Goal: Information Seeking & Learning: Find specific fact

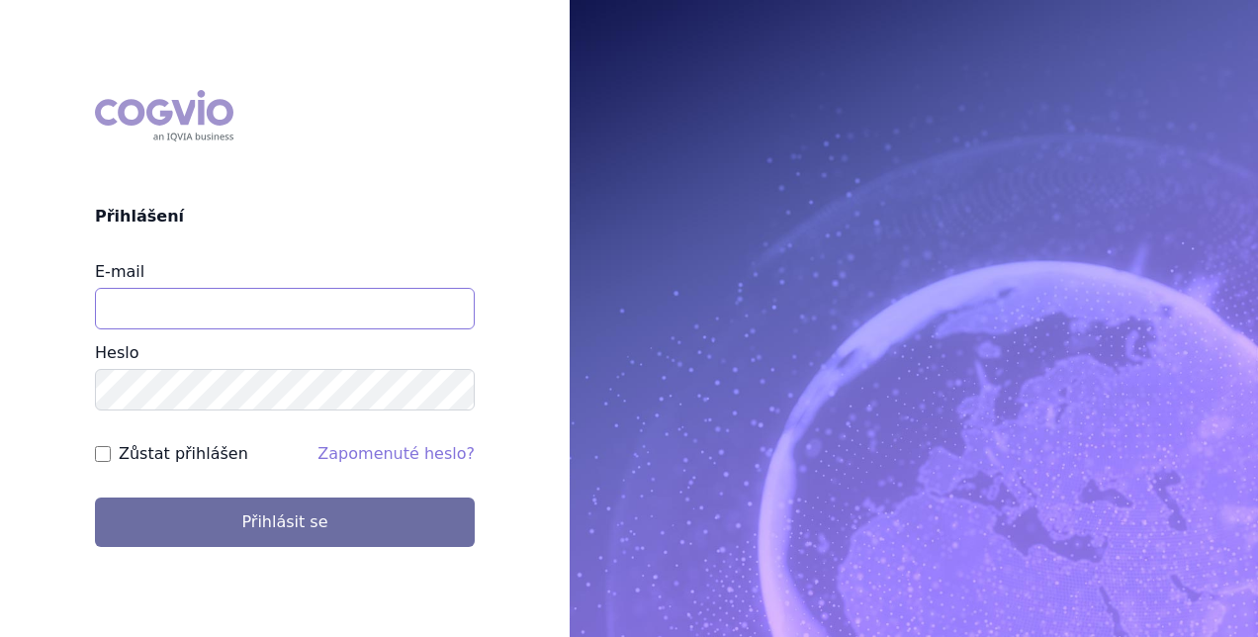
click at [272, 305] on input "E-mail" at bounding box center [285, 309] width 380 height 42
type input "[PERSON_NAME][EMAIL_ADDRESS][DOMAIN_NAME]"
click at [95, 498] on button "Přihlásit se" at bounding box center [285, 522] width 380 height 49
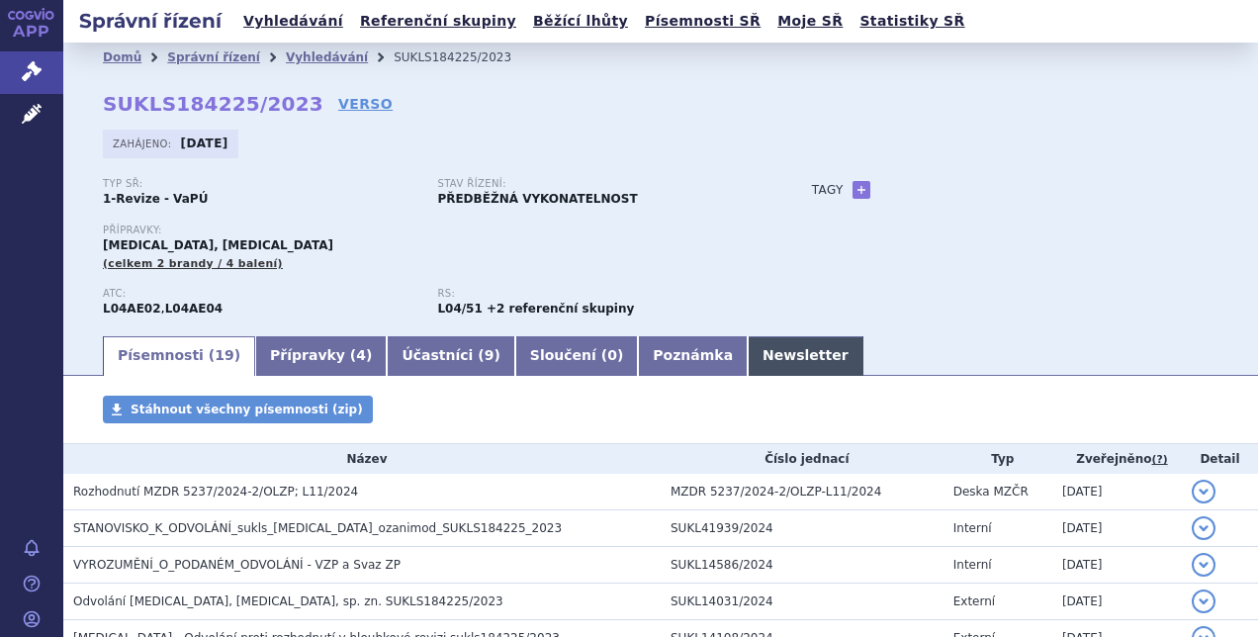
click at [748, 352] on link "Newsletter" at bounding box center [806, 356] width 116 height 40
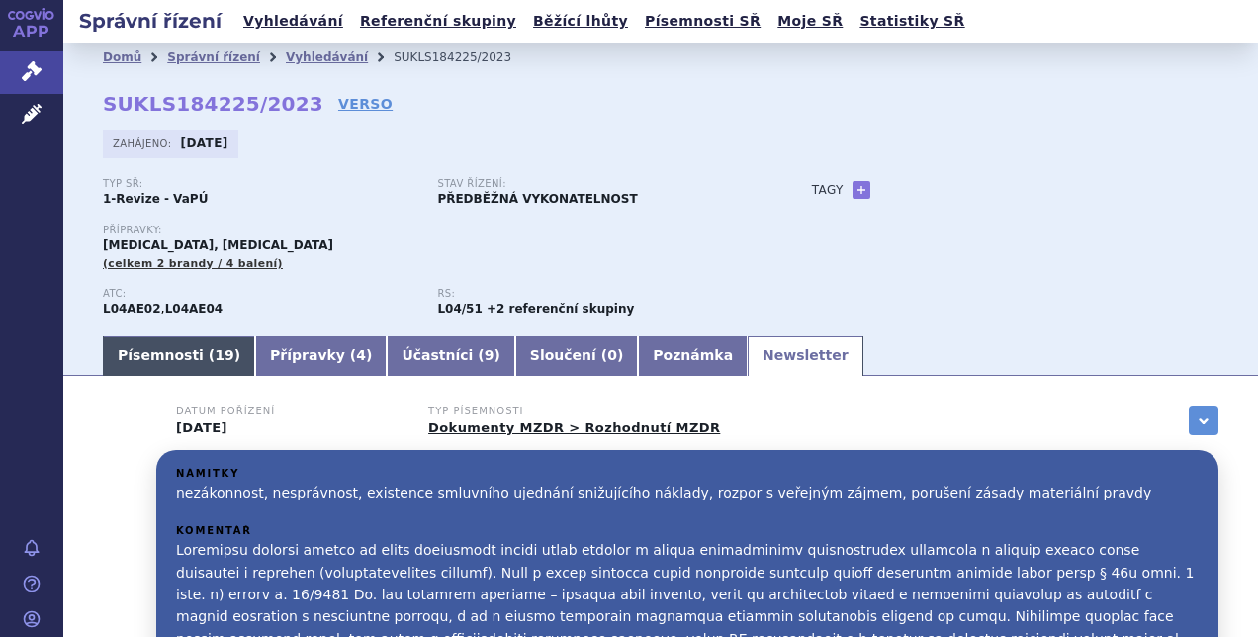
click at [163, 353] on link "Písemnosti ( 19 )" at bounding box center [179, 356] width 152 height 40
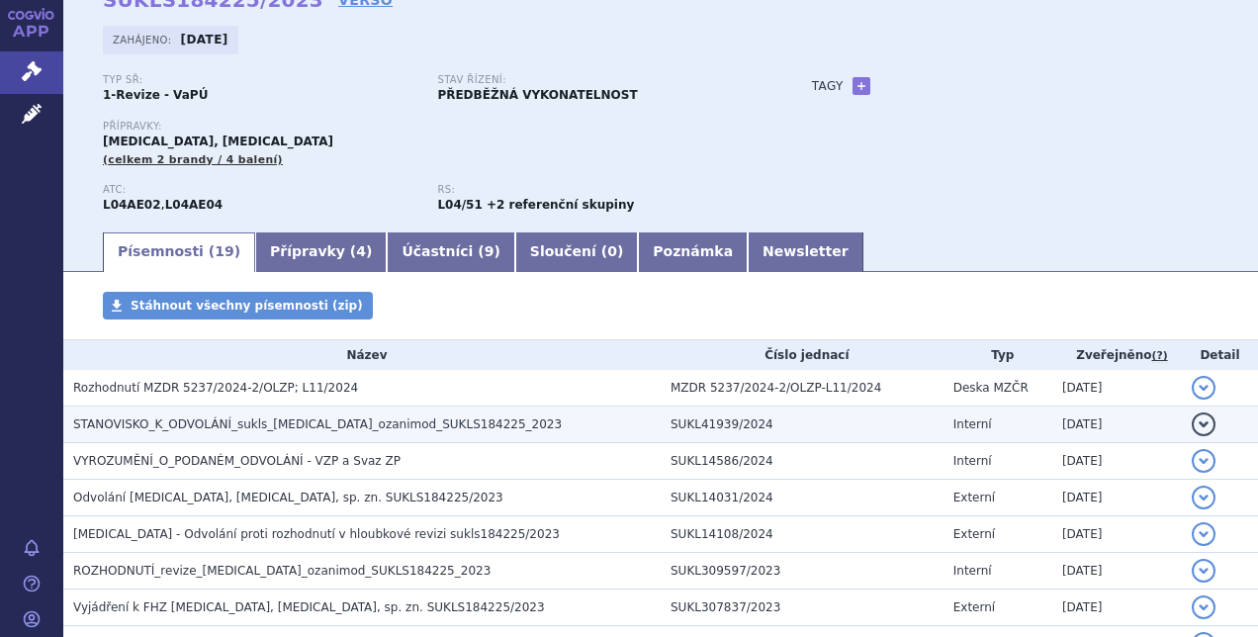
scroll to position [297, 0]
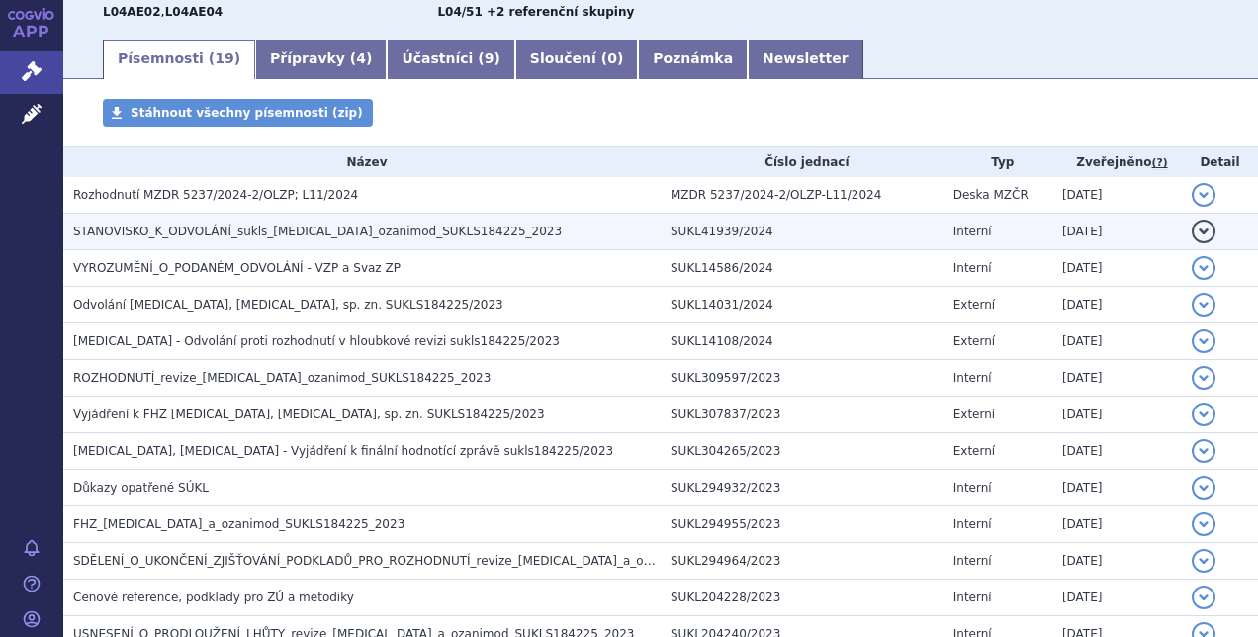
click at [354, 237] on span "STANOVISKO_K_ODVOLÁNÍ_sukls_[MEDICAL_DATA]_ozanimod_SUKLS184225_2023" at bounding box center [317, 232] width 489 height 14
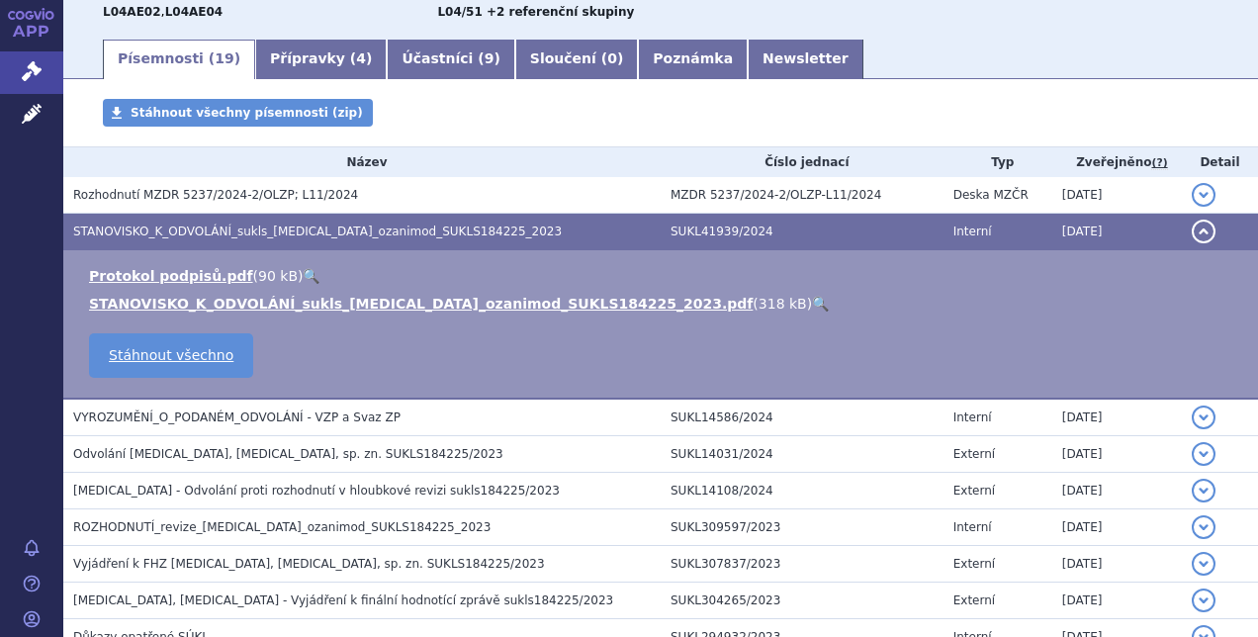
click at [812, 299] on link "🔍" at bounding box center [820, 304] width 17 height 16
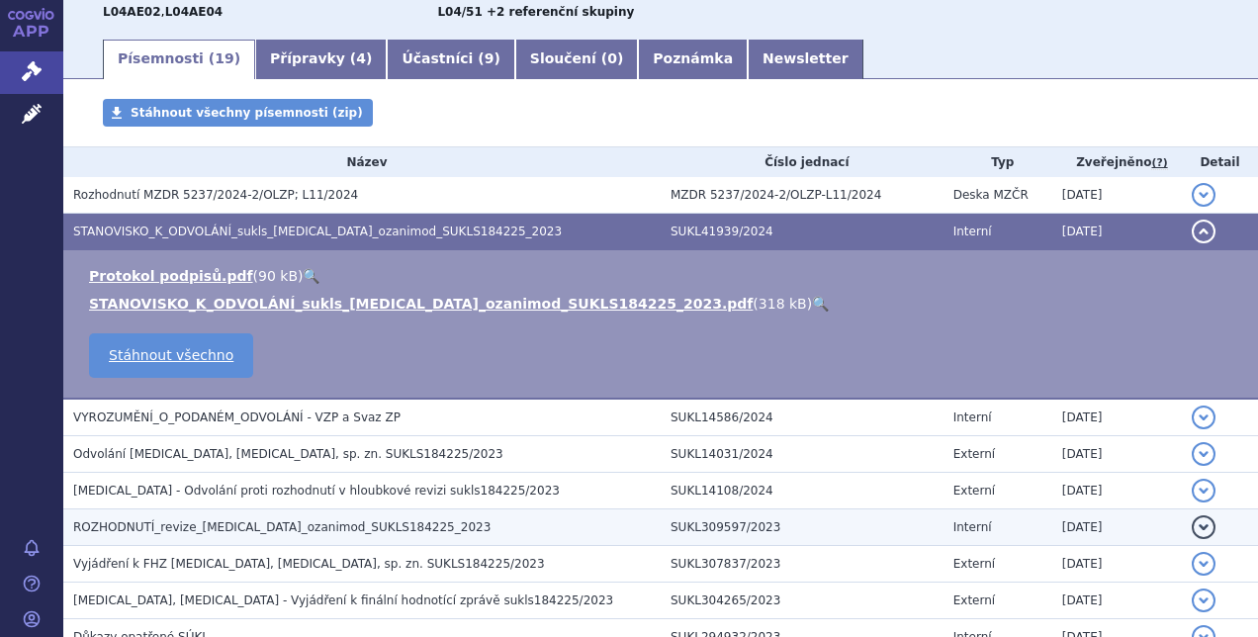
click at [198, 526] on span "ROZHODNUTÍ_revize_[MEDICAL_DATA]_ozanimod_SUKLS184225_2023" at bounding box center [281, 527] width 417 height 14
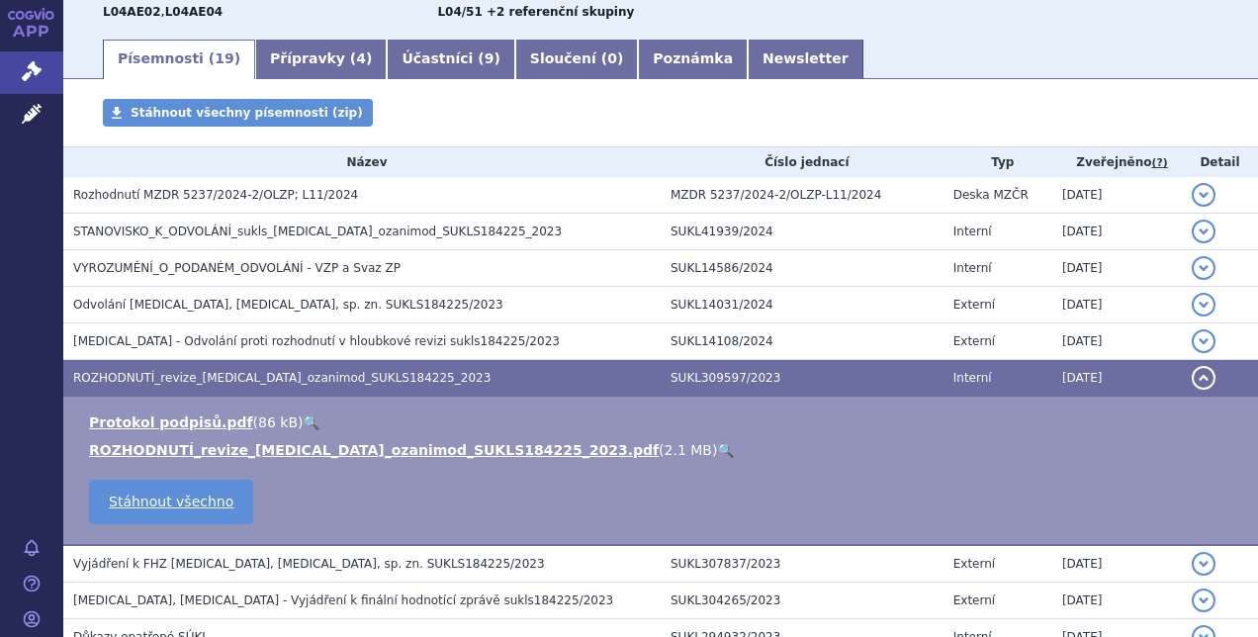
click at [717, 449] on link "🔍" at bounding box center [725, 450] width 17 height 16
